Goal: Information Seeking & Learning: Learn about a topic

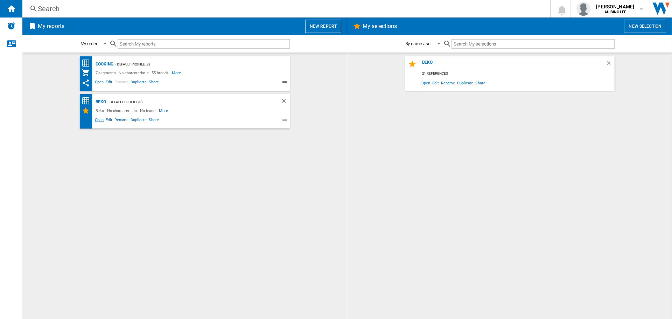
click at [98, 117] on span "Open" at bounding box center [99, 121] width 11 height 8
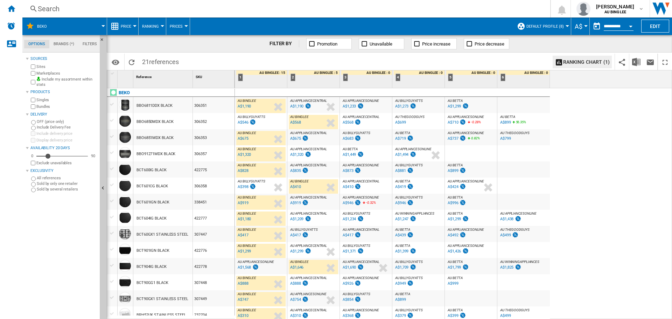
click at [244, 124] on div "A$546" at bounding box center [243, 122] width 11 height 5
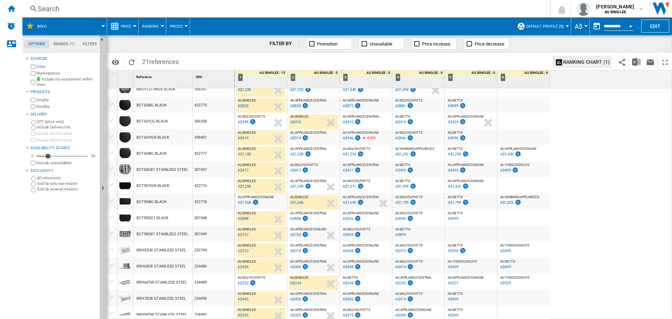
scroll to position [65, 0]
click at [247, 202] on div "A$1,568" at bounding box center [244, 202] width 13 height 5
click at [269, 200] on div "AU APPLIANCESONLINE : AU APPLIANCESONLINE -4.7 % A$1,568 % N/A AU APPLIANCESONL…" at bounding box center [260, 203] width 49 height 16
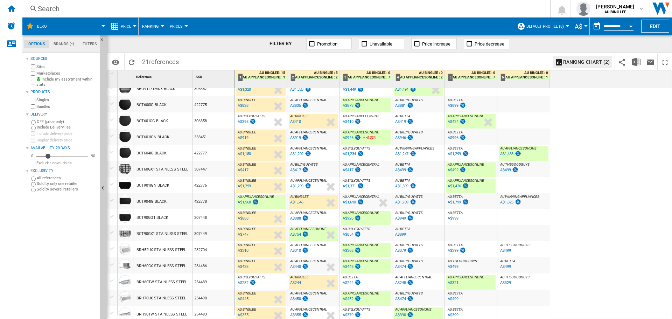
click at [269, 200] on div "AU APPLIANCESONLINE : AU APPLIANCESONLINE -4.7 % A$1,568 % N/A AU APPLIANCESONL…" at bounding box center [260, 203] width 49 height 16
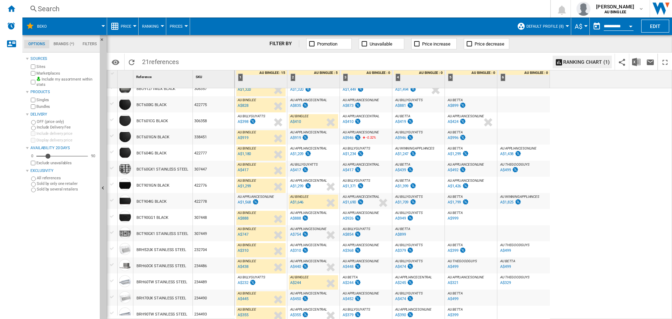
click at [269, 200] on div "AU APPLIANCESONLINE : AU APPLIANCESONLINE -4.7 % A$1,568 % N/A AU APPLIANCESONL…" at bounding box center [260, 203] width 49 height 16
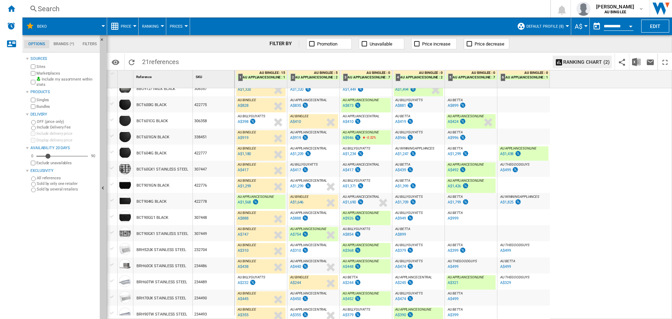
click at [166, 200] on div "BCT904IG BLACK" at bounding box center [152, 202] width 30 height 16
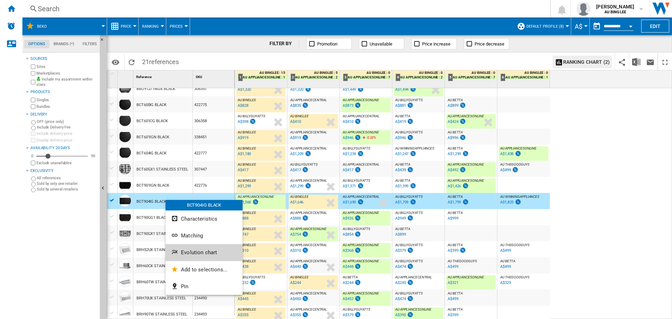
click at [205, 252] on span "Evolution chart" at bounding box center [199, 252] width 36 height 6
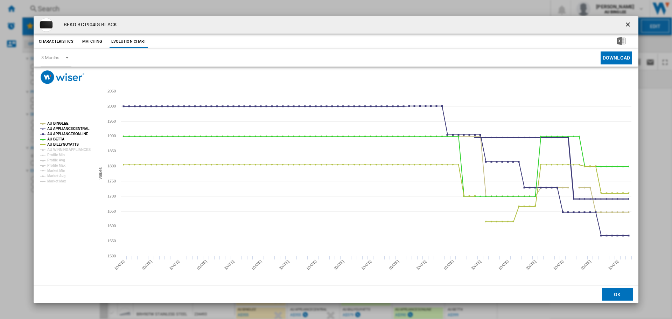
click at [82, 127] on tspan "AU APPLIANCECENTRAL" at bounding box center [68, 129] width 42 height 4
click at [77, 133] on tspan "AU APPLIANCESONLINE" at bounding box center [67, 134] width 41 height 4
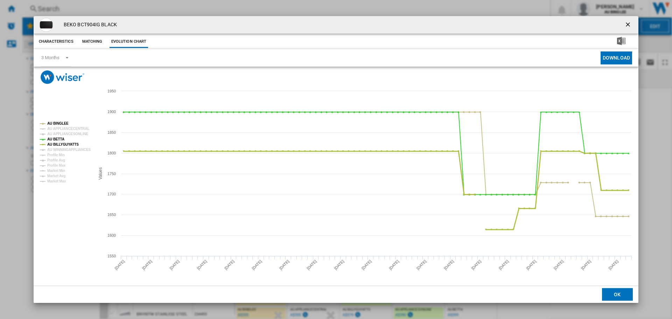
click at [62, 143] on tspan "AU BILLYGUYATTS" at bounding box center [63, 145] width 32 height 4
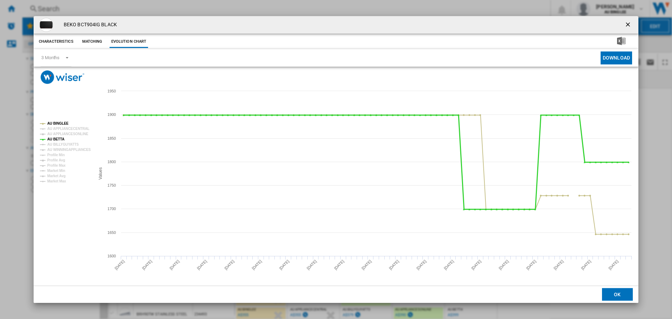
click at [56, 137] on tspan "AU BETTA" at bounding box center [55, 139] width 17 height 4
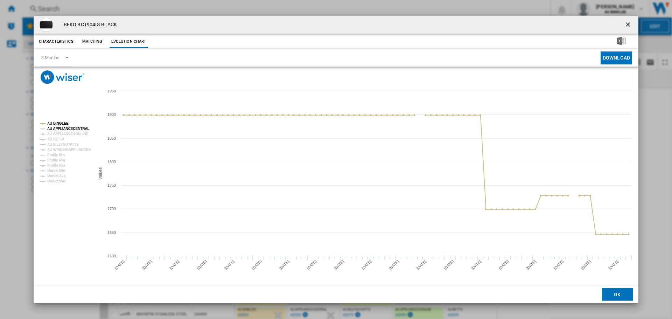
click at [76, 127] on tspan "AU APPLIANCECENTRAL" at bounding box center [68, 129] width 42 height 4
click at [76, 128] on tspan "AU APPLIANCECENTRAL" at bounding box center [68, 129] width 42 height 4
click at [81, 134] on tspan "AU APPLIANCESONLINE" at bounding box center [67, 134] width 41 height 4
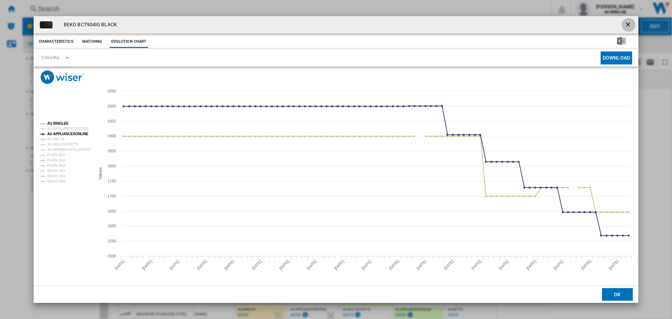
click at [630, 26] on ng-md-icon "getI18NText('BUTTONS.CLOSE_DIALOG')" at bounding box center [629, 25] width 8 height 8
